Goal: Information Seeking & Learning: Learn about a topic

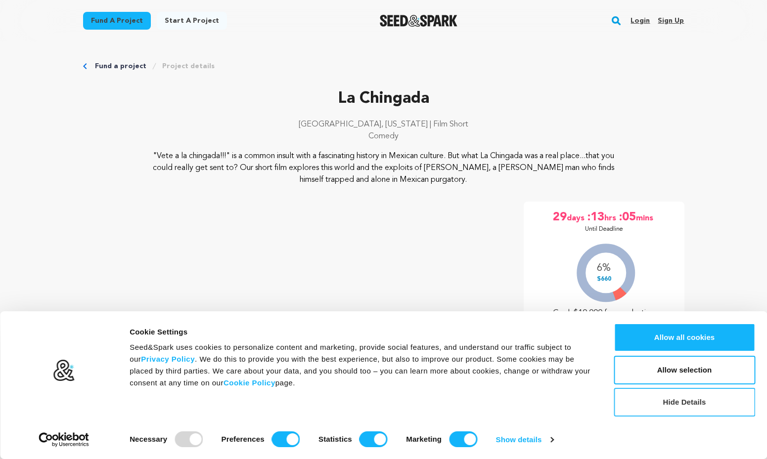
click at [671, 401] on button "Hide Details" at bounding box center [683, 402] width 141 height 29
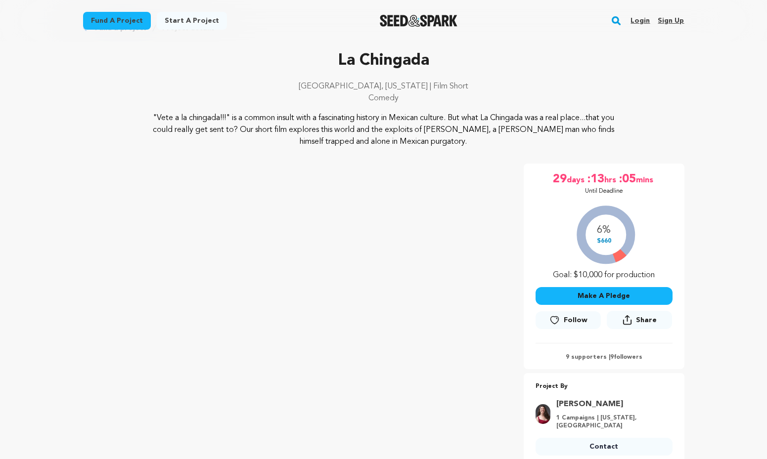
scroll to position [43, 0]
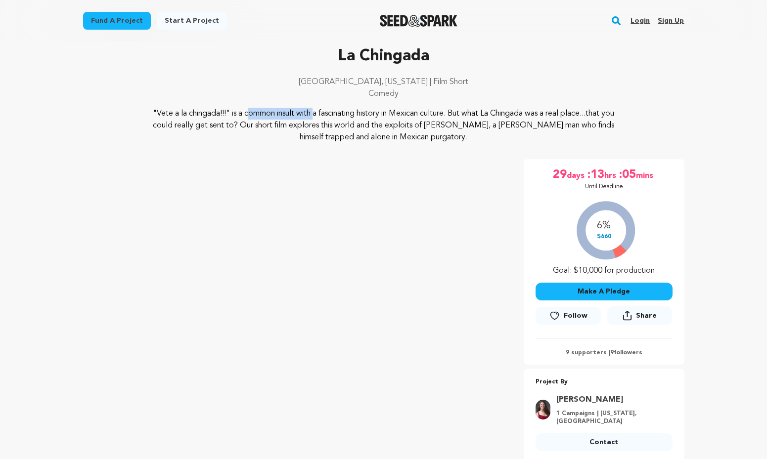
drag, startPoint x: 149, startPoint y: 114, endPoint x: 214, endPoint y: 112, distance: 64.3
click at [214, 112] on p ""Vete a la chingada!!!" is a common insult with a fascinating history in Mexica…" at bounding box center [383, 126] width 481 height 36
copy p "Vete a la chingada"
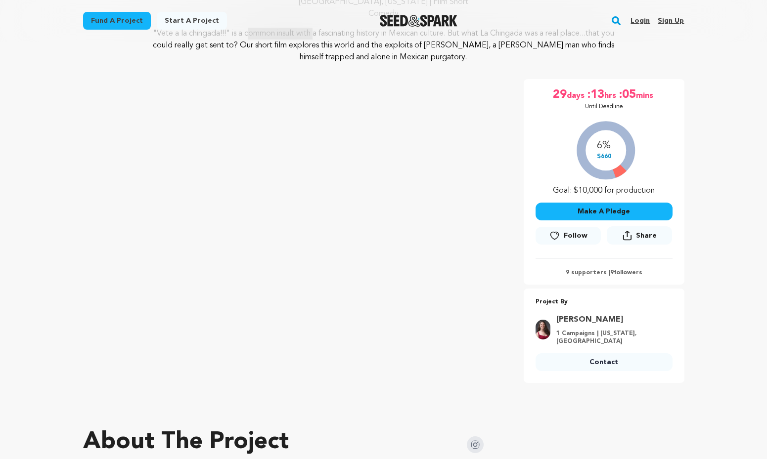
scroll to position [257, 0]
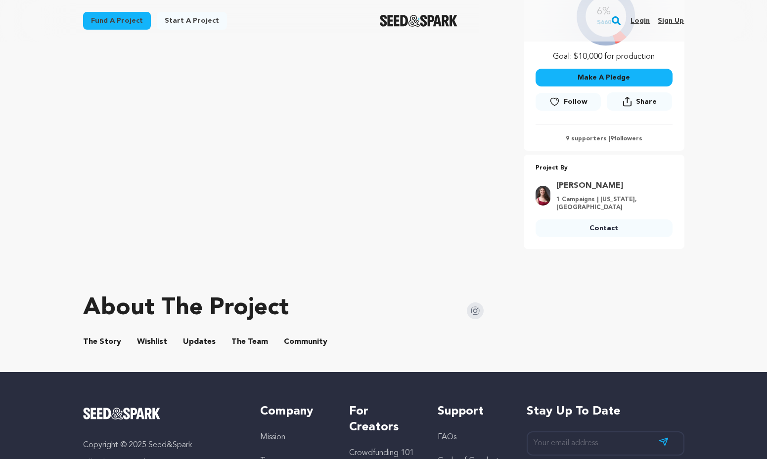
click at [108, 337] on button "The Story" at bounding box center [102, 344] width 24 height 24
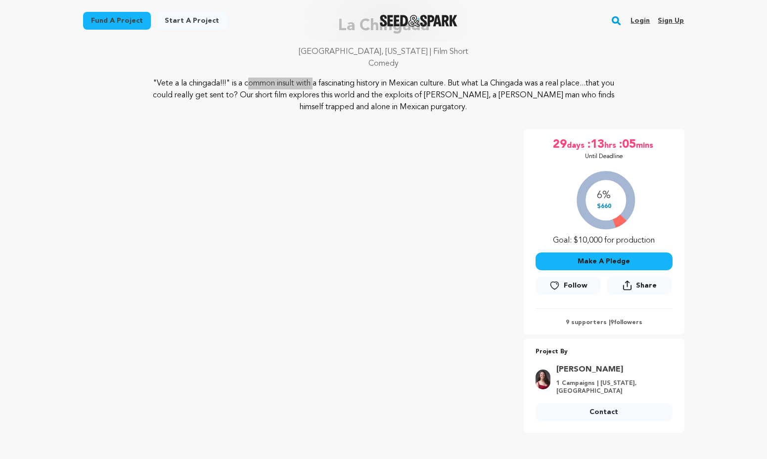
scroll to position [79, 0]
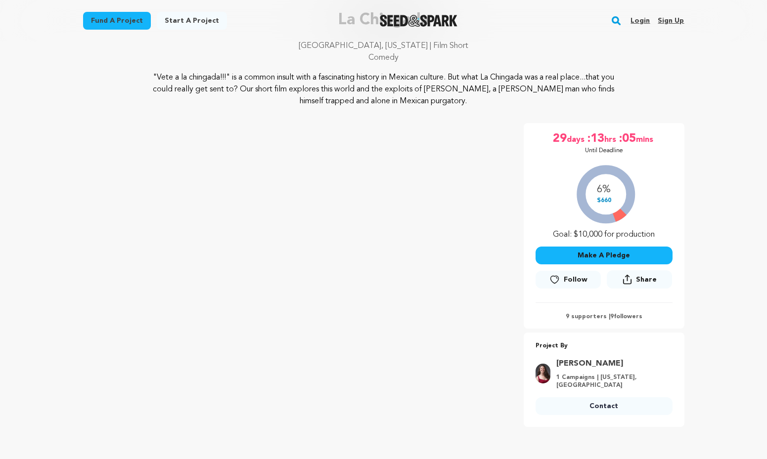
click at [619, 315] on p "9 supporters | 9 followers" at bounding box center [603, 317] width 137 height 8
click at [588, 319] on p "9 supporters | 9 followers" at bounding box center [603, 317] width 137 height 8
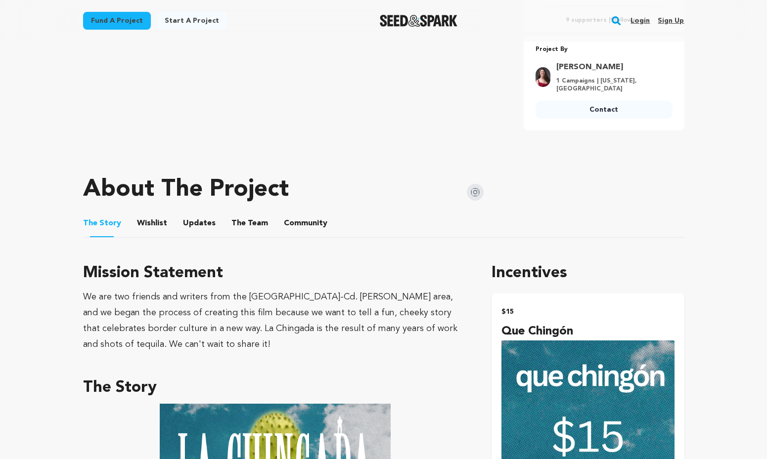
scroll to position [488, 0]
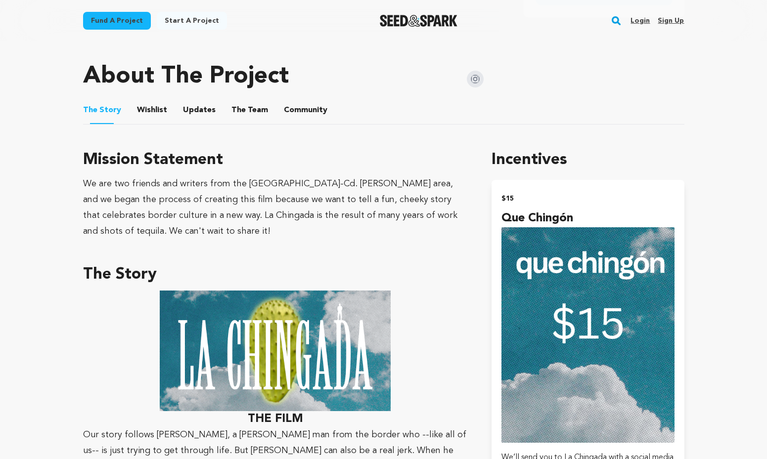
click at [187, 102] on button "Updates" at bounding box center [199, 112] width 24 height 24
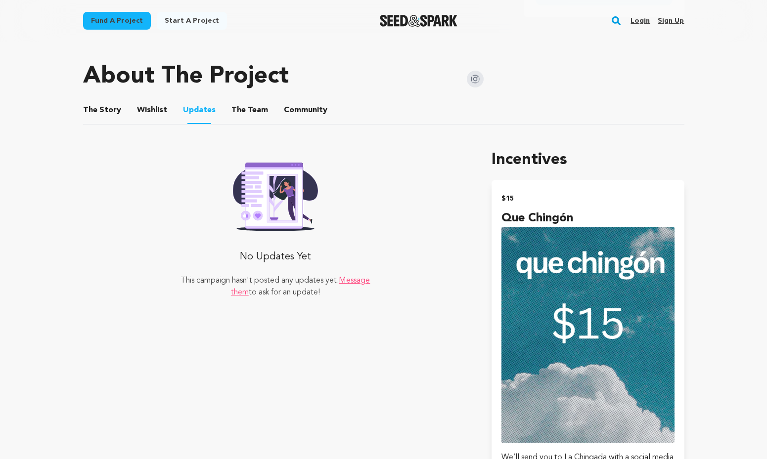
click at [154, 100] on button "Wishlist" at bounding box center [152, 112] width 24 height 24
